Goal: Task Accomplishment & Management: Manage account settings

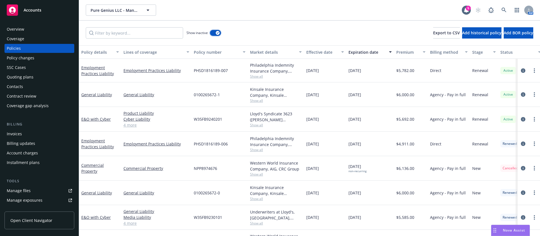
click at [216, 33] on div "button" at bounding box center [218, 33] width 4 height 4
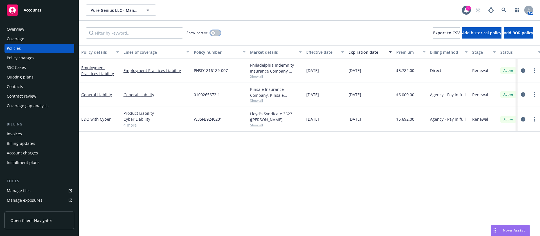
click at [219, 32] on button "button" at bounding box center [215, 33] width 11 height 6
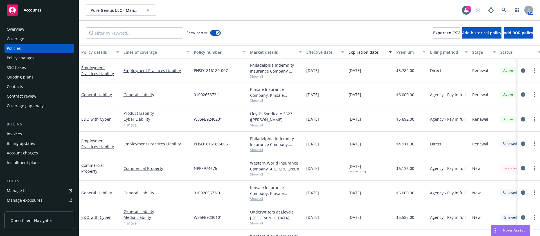
click at [406, 52] on div "Premium" at bounding box center [407, 52] width 23 height 6
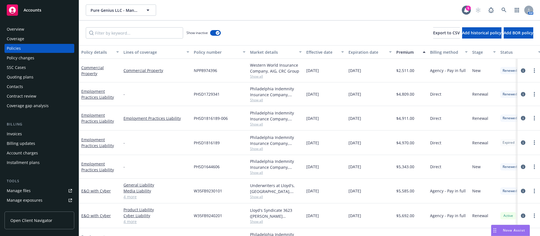
click at [366, 50] on div "Expiration date" at bounding box center [366, 52] width 37 height 6
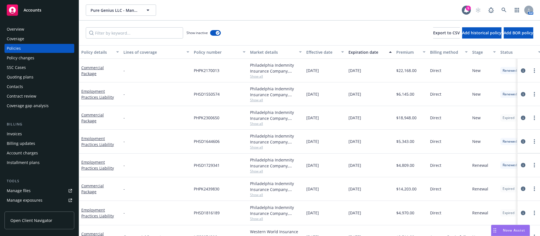
click at [366, 50] on div "Expiration date" at bounding box center [366, 52] width 37 height 6
